Goal: Information Seeking & Learning: Learn about a topic

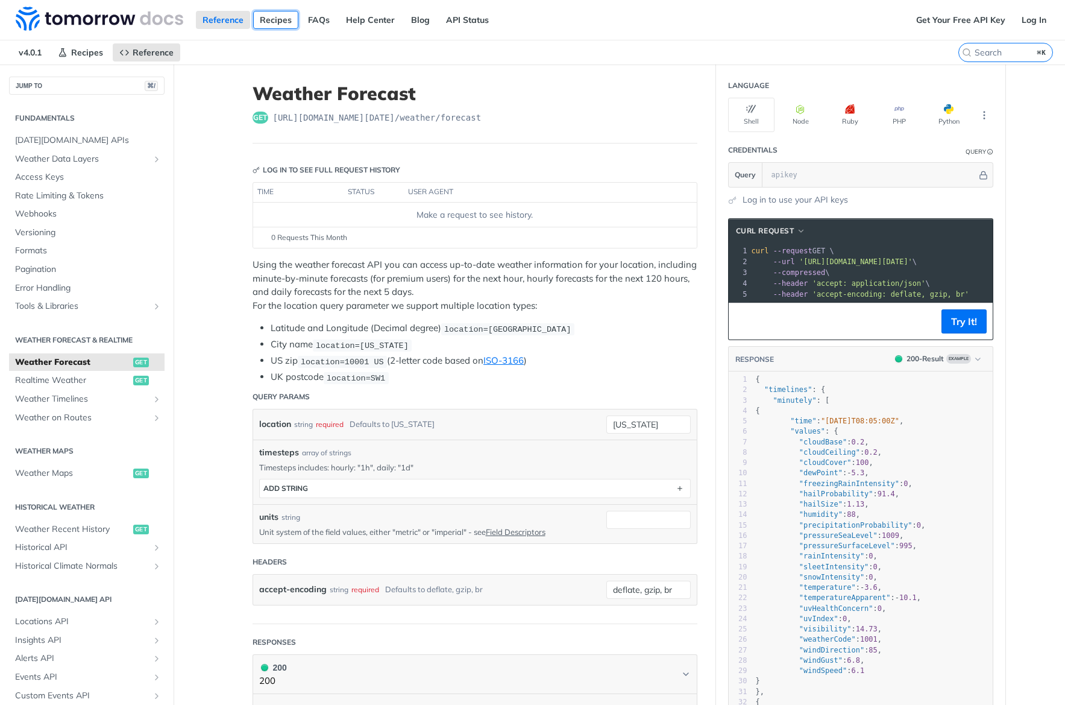
click at [263, 22] on link "Recipes" at bounding box center [275, 20] width 45 height 18
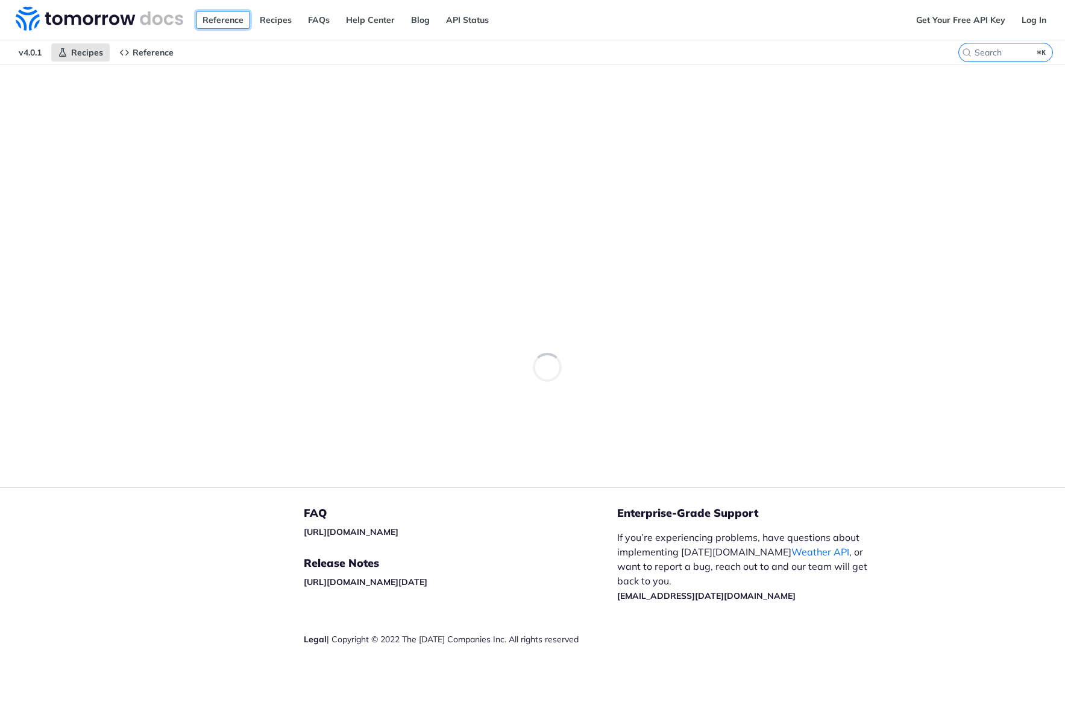
click at [222, 24] on link "Reference" at bounding box center [223, 20] width 54 height 18
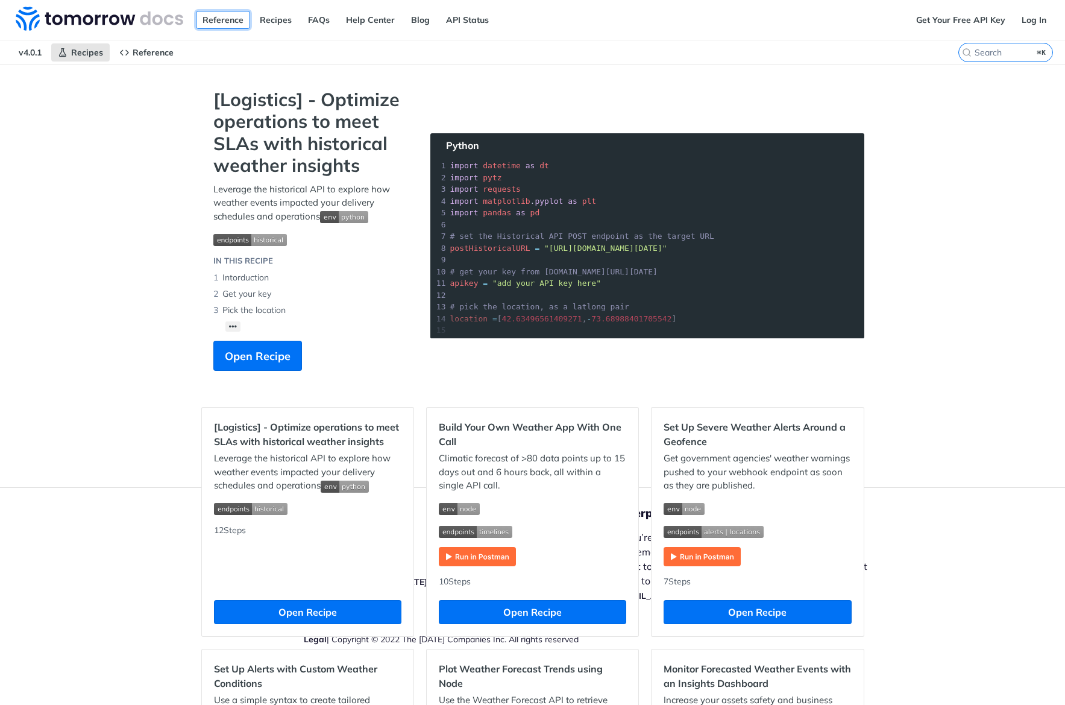
click at [222, 22] on link "Reference" at bounding box center [223, 20] width 54 height 18
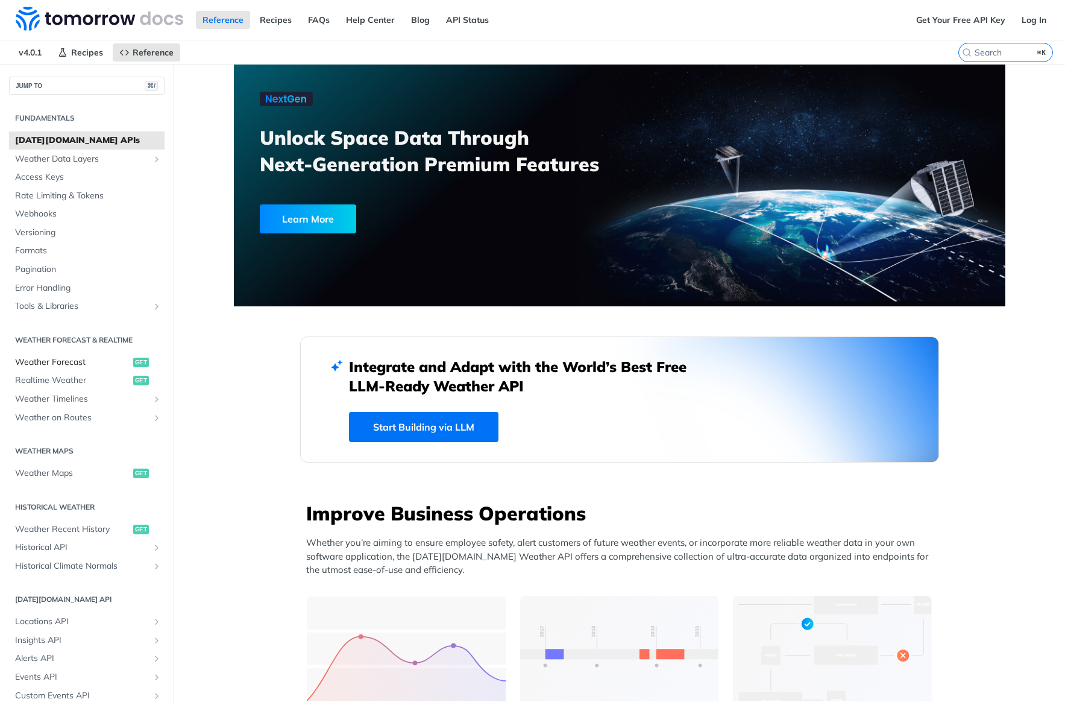
click at [71, 363] on span "Weather Forecast" at bounding box center [72, 362] width 115 height 12
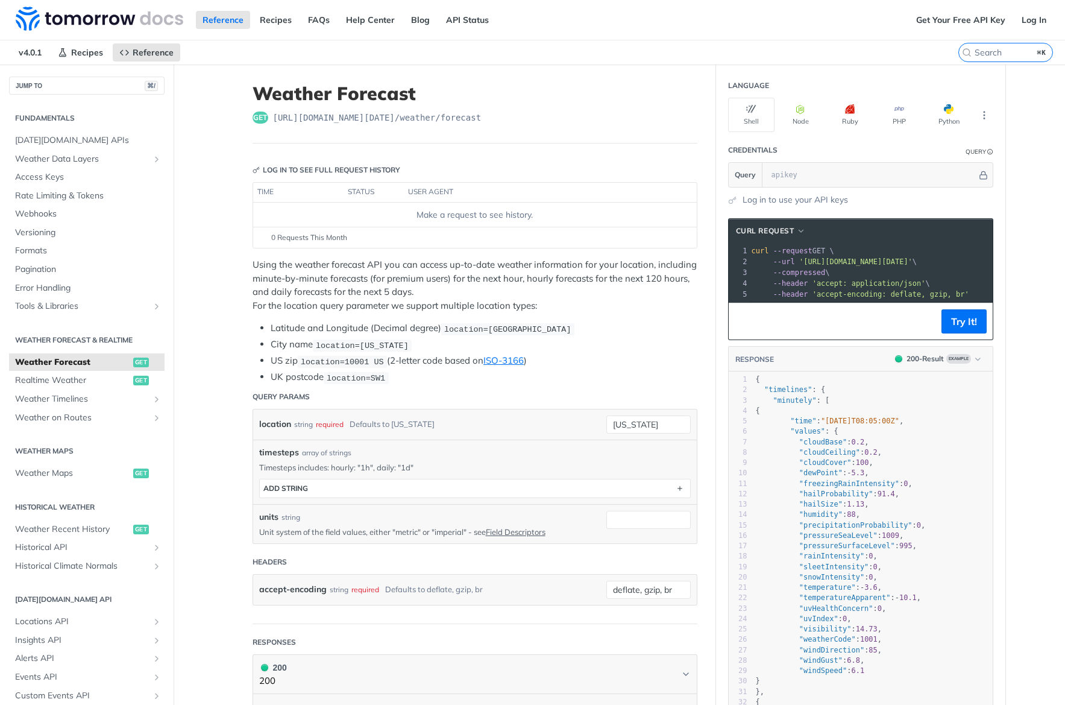
click at [614, 83] on h1 "Weather Forecast" at bounding box center [475, 94] width 445 height 22
click at [263, 19] on link "Recipes" at bounding box center [275, 20] width 45 height 18
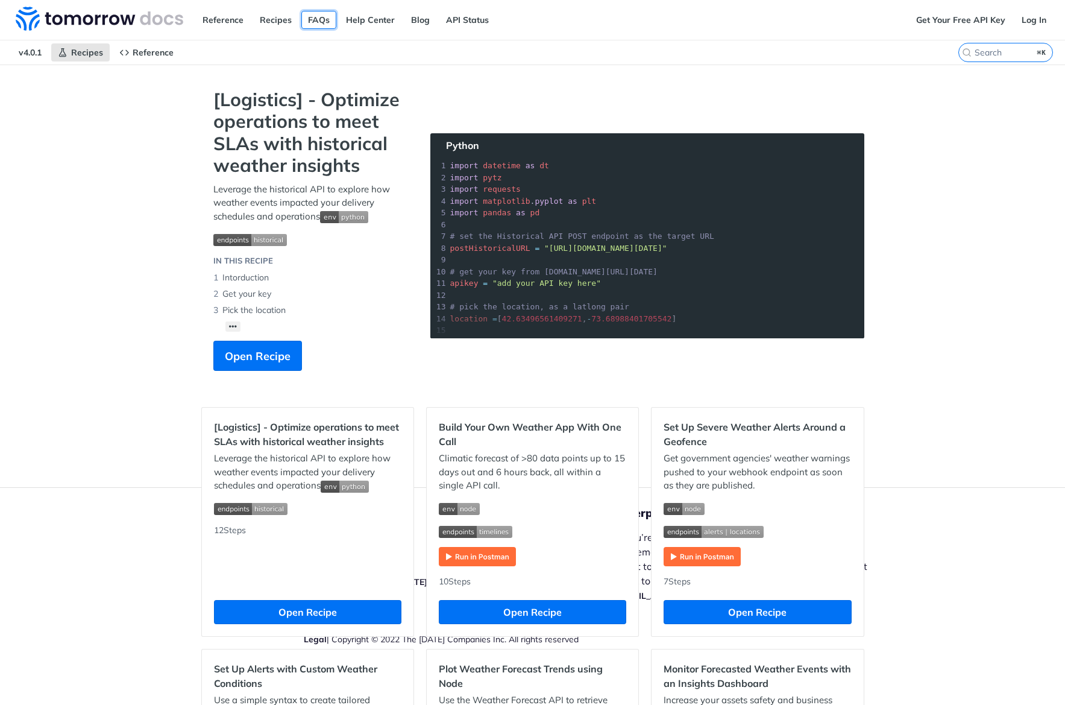
click at [321, 11] on link "FAQs" at bounding box center [318, 20] width 35 height 18
click at [362, 21] on link "Help Center" at bounding box center [370, 20] width 62 height 18
click at [418, 14] on link "Blog" at bounding box center [420, 20] width 32 height 18
click at [470, 25] on link "API Status" at bounding box center [467, 20] width 56 height 18
click at [205, 24] on link "Reference" at bounding box center [223, 20] width 54 height 18
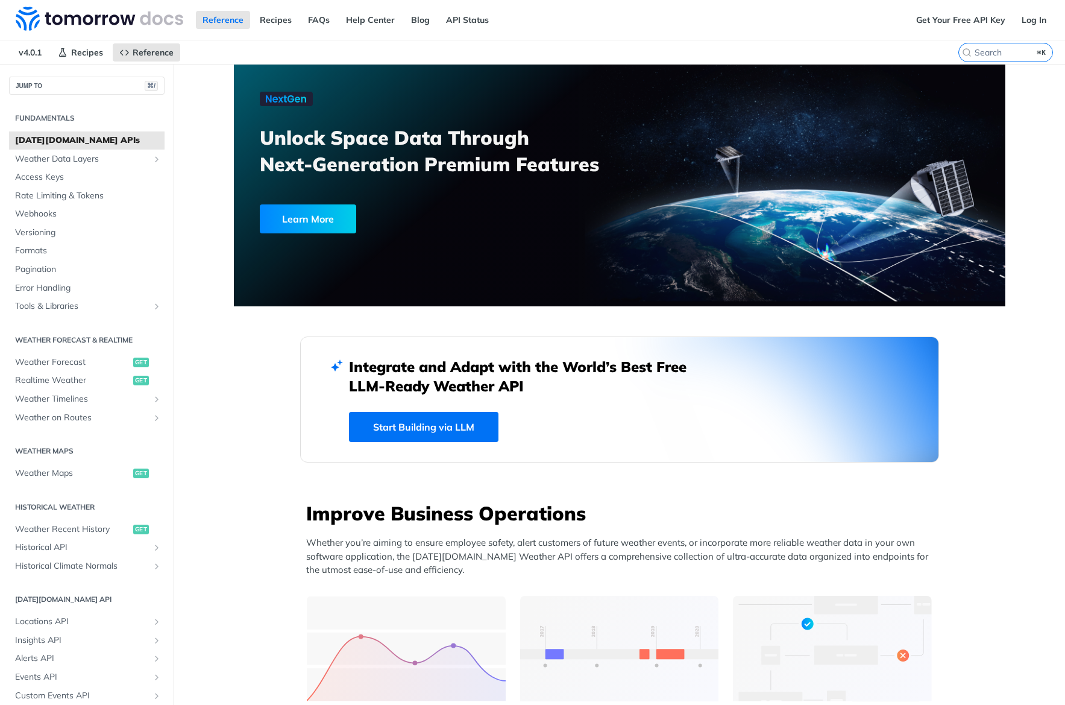
click at [73, 359] on span "Weather Forecast" at bounding box center [72, 362] width 115 height 12
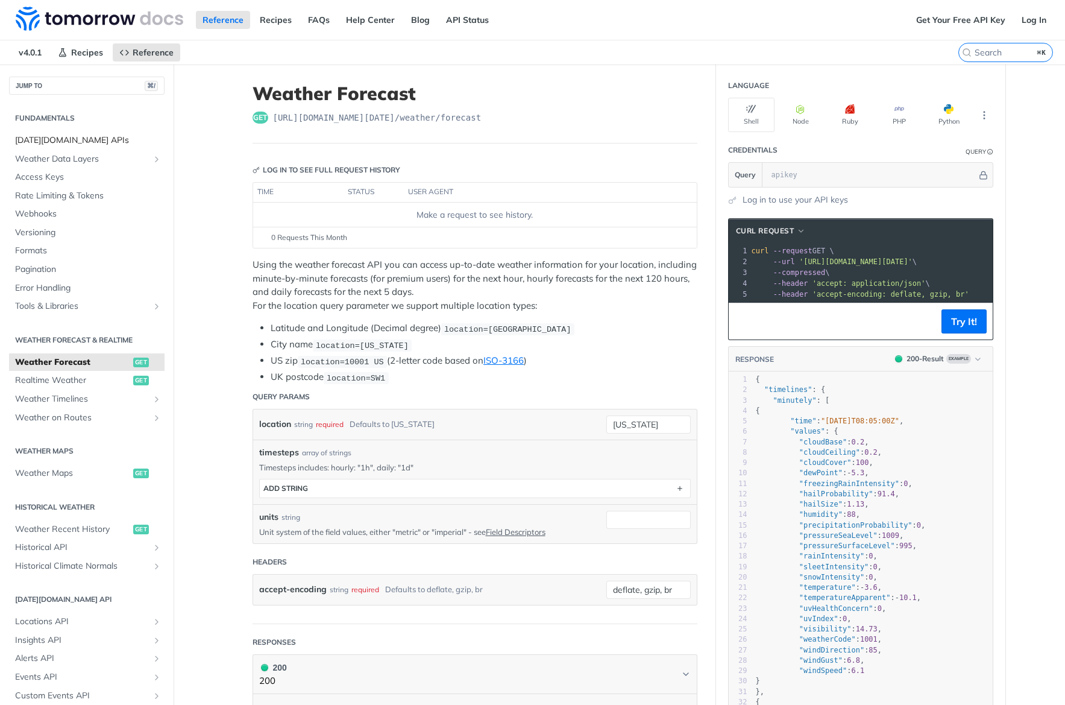
click at [74, 144] on span "[DATE][DOMAIN_NAME] APIs" at bounding box center [88, 140] width 146 height 12
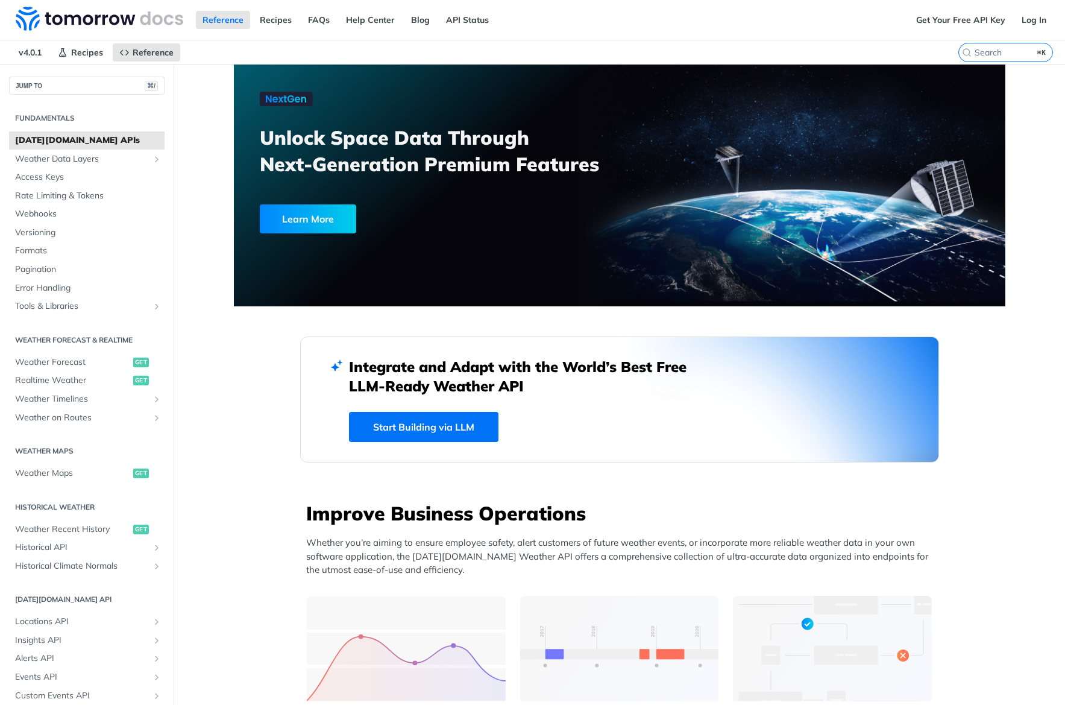
click at [415, 426] on link "Start Building via LLM" at bounding box center [424, 427] width 150 height 30
click at [52, 471] on span "Weather Maps" at bounding box center [72, 473] width 115 height 12
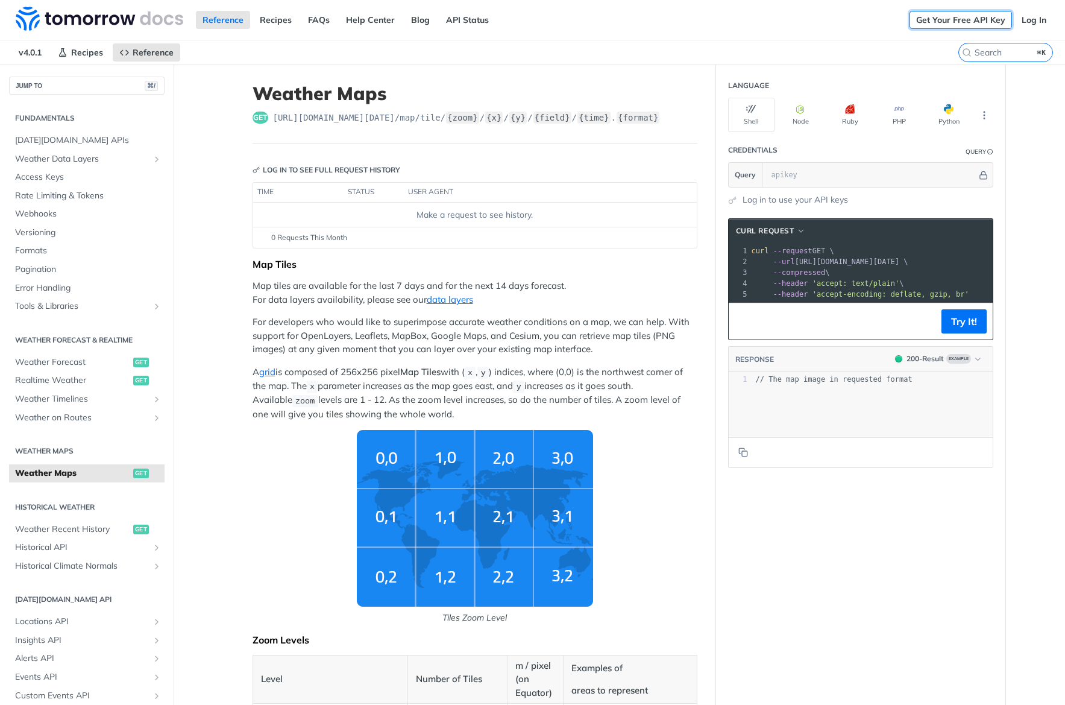
click at [966, 20] on link "Get Your Free API Key" at bounding box center [961, 20] width 102 height 18
click at [987, 20] on link "Get Your Free API Key" at bounding box center [961, 20] width 102 height 18
click at [1041, 17] on link "Log In" at bounding box center [1034, 20] width 38 height 18
